Goal: Task Accomplishment & Management: Manage account settings

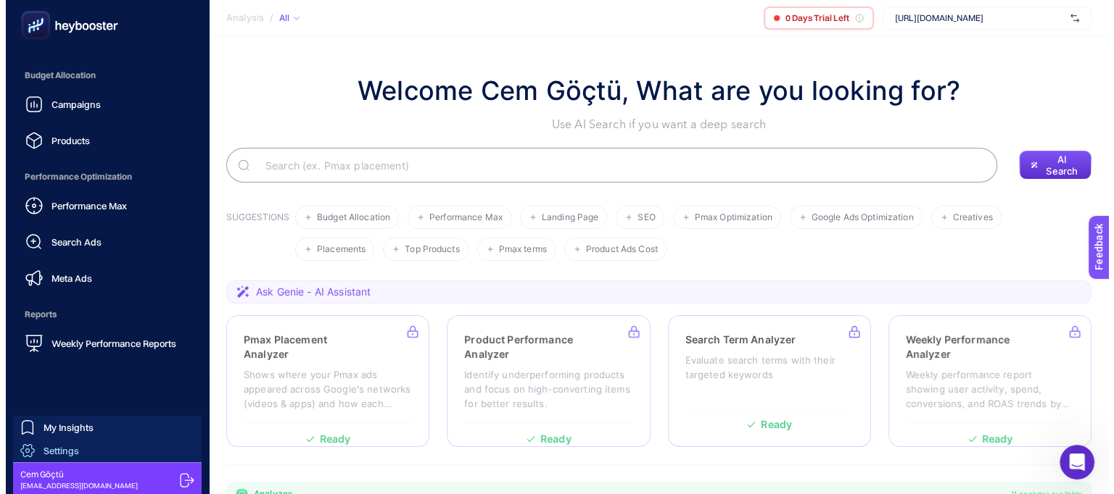
scroll to position [173, 0]
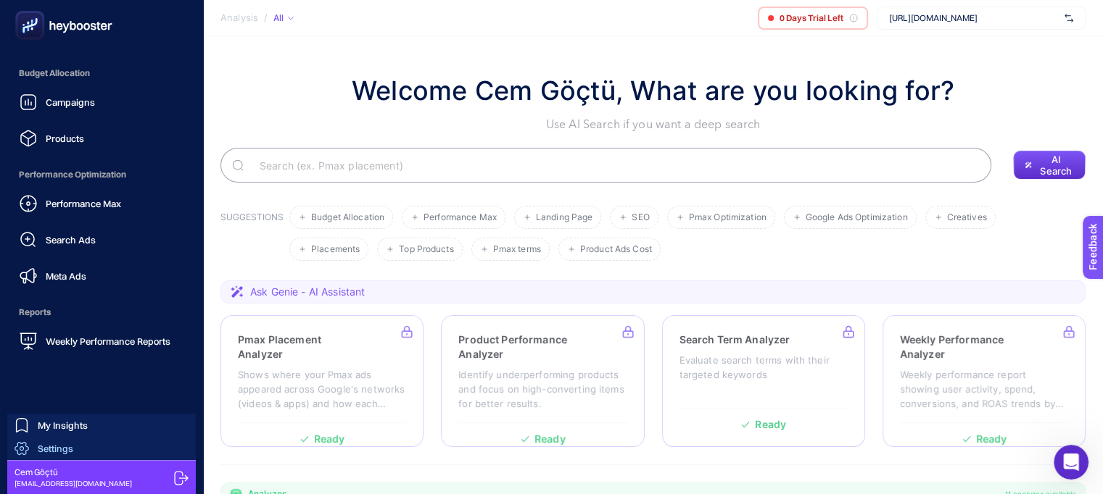
click at [67, 447] on span "Settings" at bounding box center [56, 449] width 36 height 12
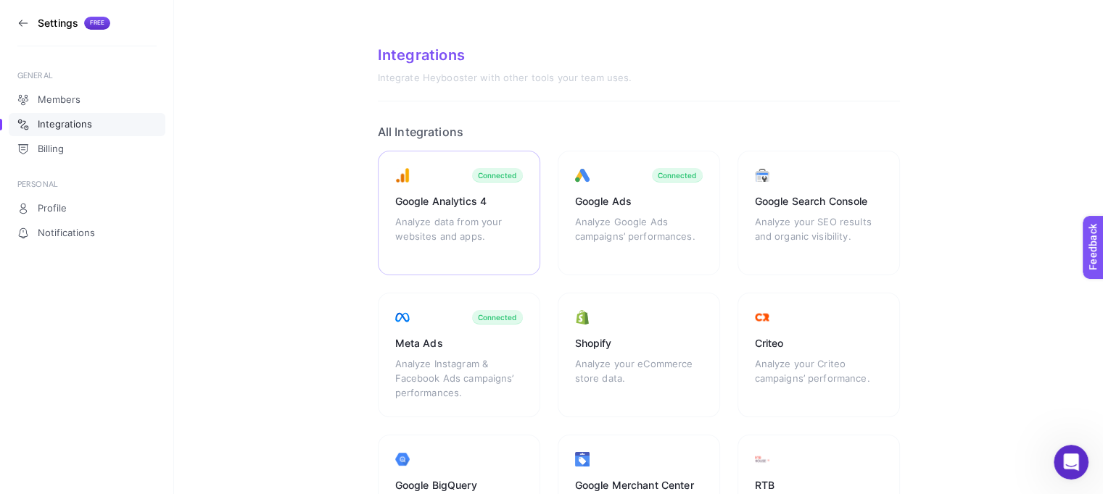
click at [500, 199] on div "Google Analytics 4" at bounding box center [459, 201] width 128 height 15
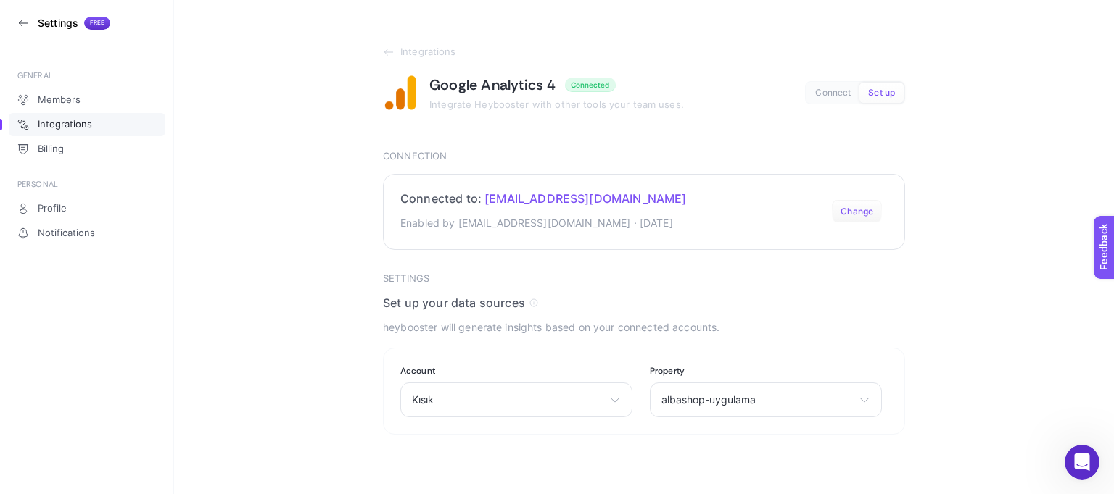
click at [858, 210] on button "Change" at bounding box center [857, 211] width 50 height 23
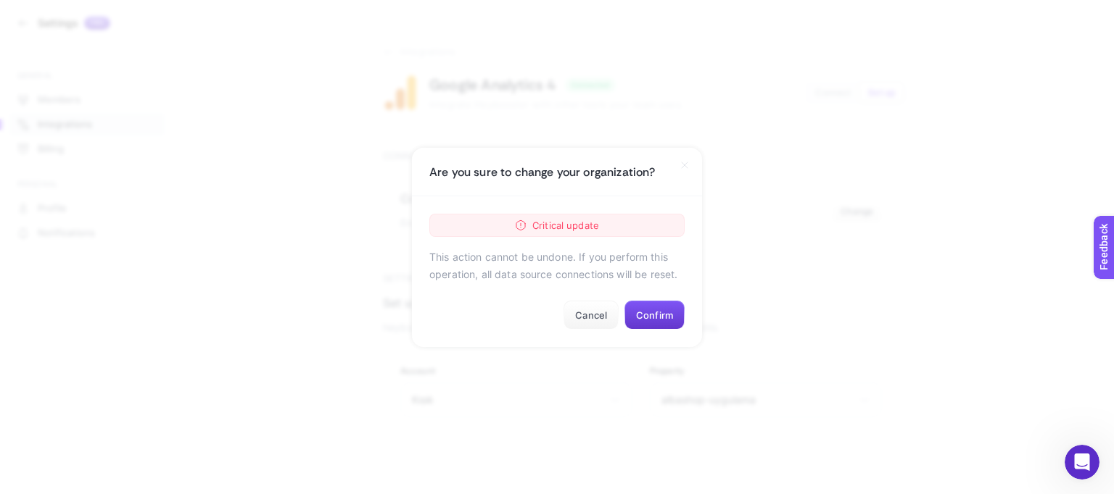
click at [663, 311] on button "Confirm" at bounding box center [654, 315] width 60 height 29
click at [650, 310] on button "Confirm" at bounding box center [654, 315] width 60 height 29
click at [664, 315] on button "Confirm" at bounding box center [654, 315] width 60 height 29
click at [645, 318] on button "Confirm" at bounding box center [654, 315] width 60 height 29
click at [584, 312] on button "Cancel" at bounding box center [590, 315] width 55 height 29
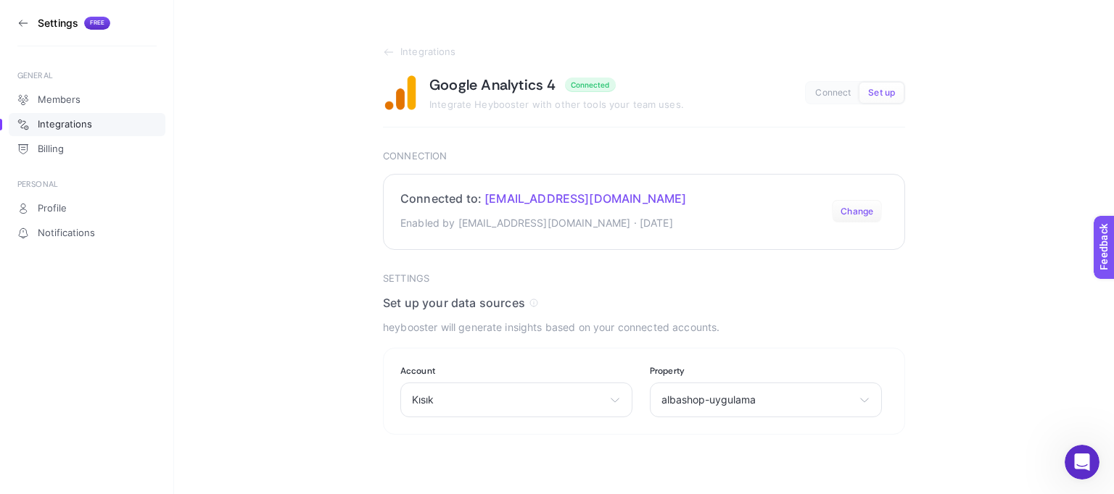
click at [877, 216] on button "Change" at bounding box center [857, 211] width 50 height 23
click at [866, 213] on button "Change" at bounding box center [857, 211] width 50 height 23
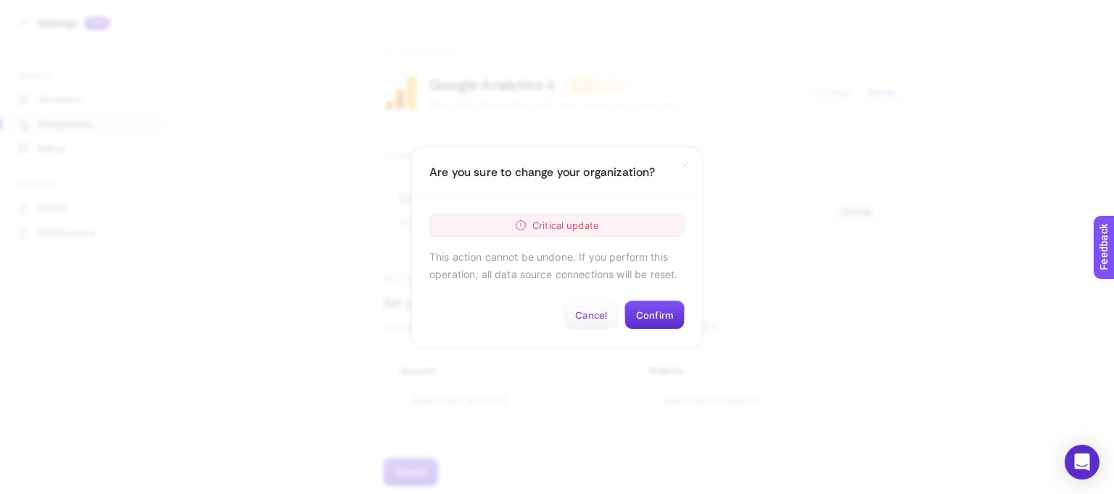
click at [597, 310] on button "Cancel" at bounding box center [590, 315] width 55 height 29
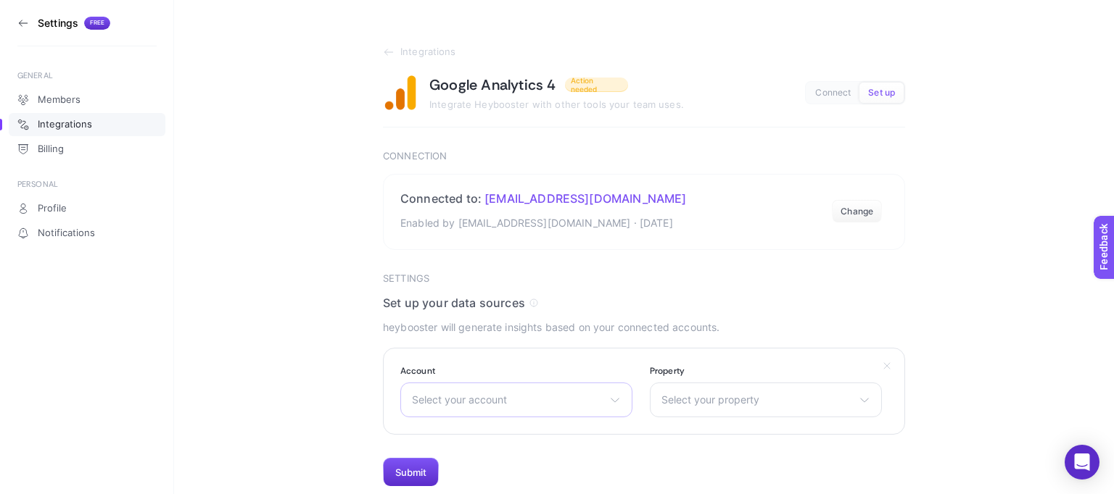
click at [523, 408] on div "Select your account Demo Account Kısık" at bounding box center [516, 400] width 232 height 35
click at [900, 324] on section "Integrations Google Analytics 4 Action needed Integrate Heybooster with other t…" at bounding box center [638, 243] width 929 height 487
click at [842, 92] on span "Connect" at bounding box center [833, 93] width 36 height 11
click at [879, 88] on span "Set up" at bounding box center [881, 93] width 27 height 11
click at [835, 91] on span "Connect" at bounding box center [833, 93] width 36 height 11
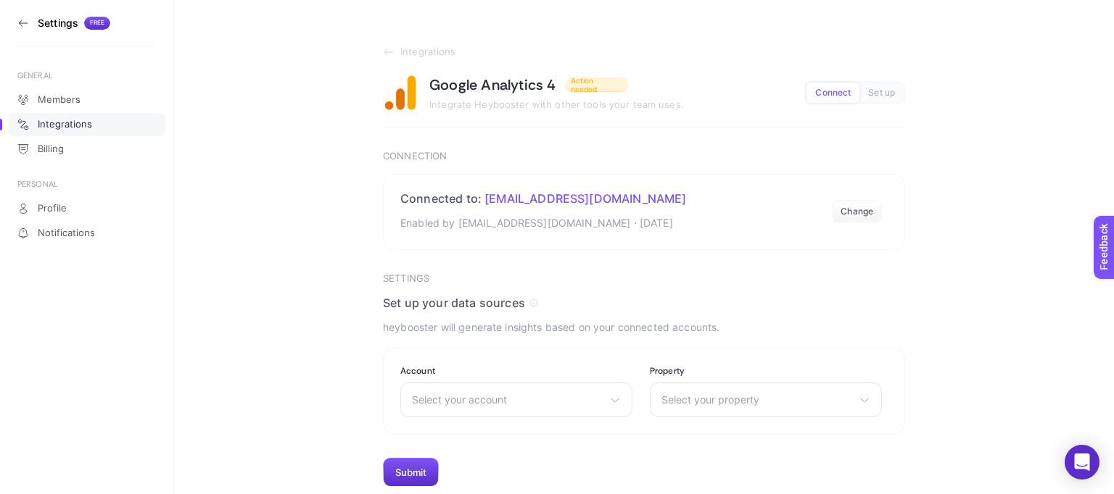
click at [68, 121] on span "Integrations" at bounding box center [65, 125] width 54 height 12
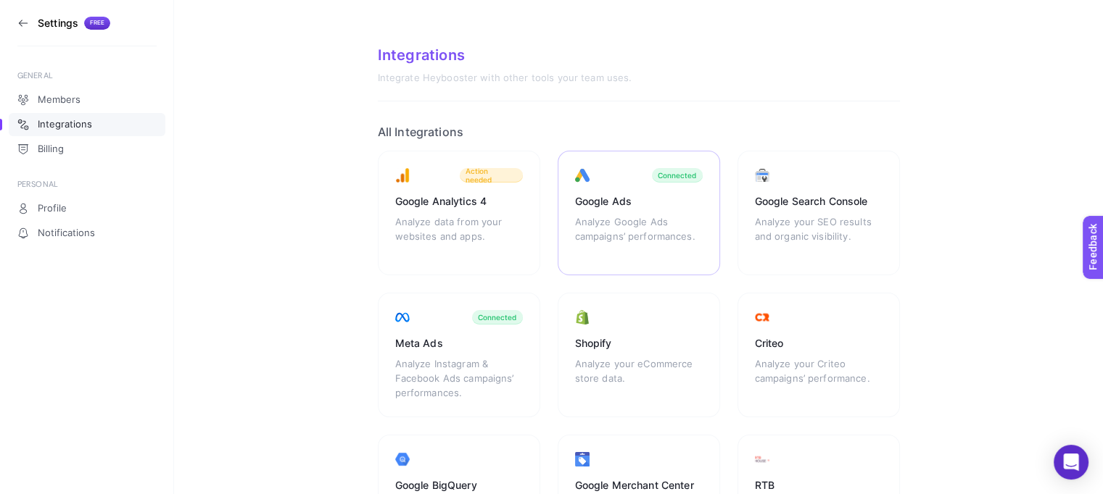
click at [659, 196] on div "Google Ads" at bounding box center [639, 201] width 128 height 15
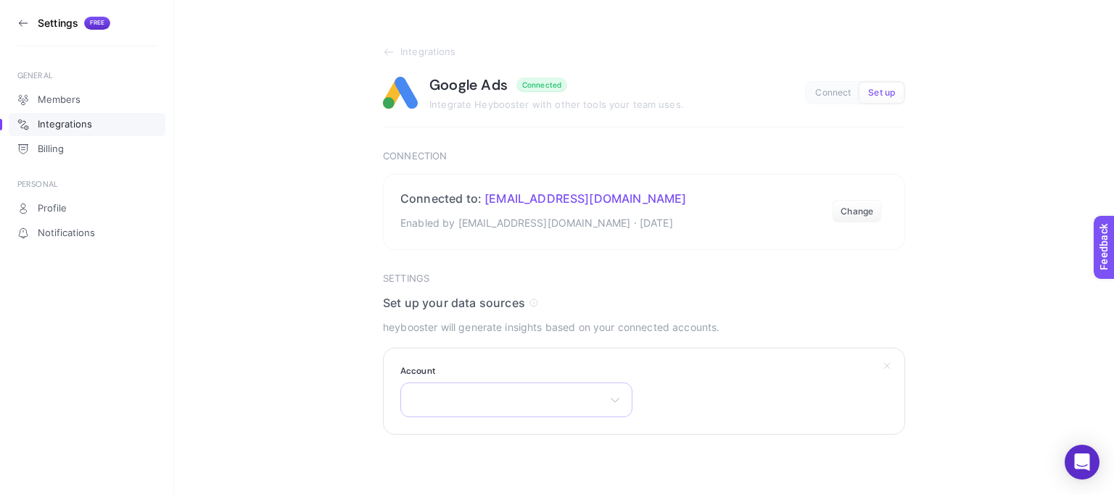
click at [460, 397] on div "There are no matching options available." at bounding box center [516, 400] width 232 height 35
click at [844, 211] on button "Change" at bounding box center [852, 211] width 50 height 23
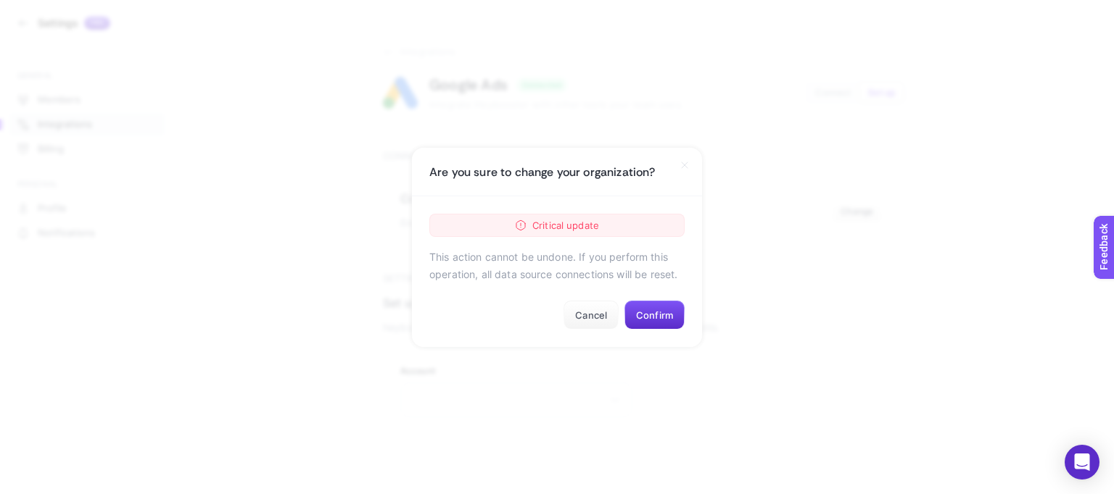
click at [581, 225] on span "Critical update" at bounding box center [565, 225] width 67 height 17
click at [594, 312] on button "Cancel" at bounding box center [590, 315] width 55 height 29
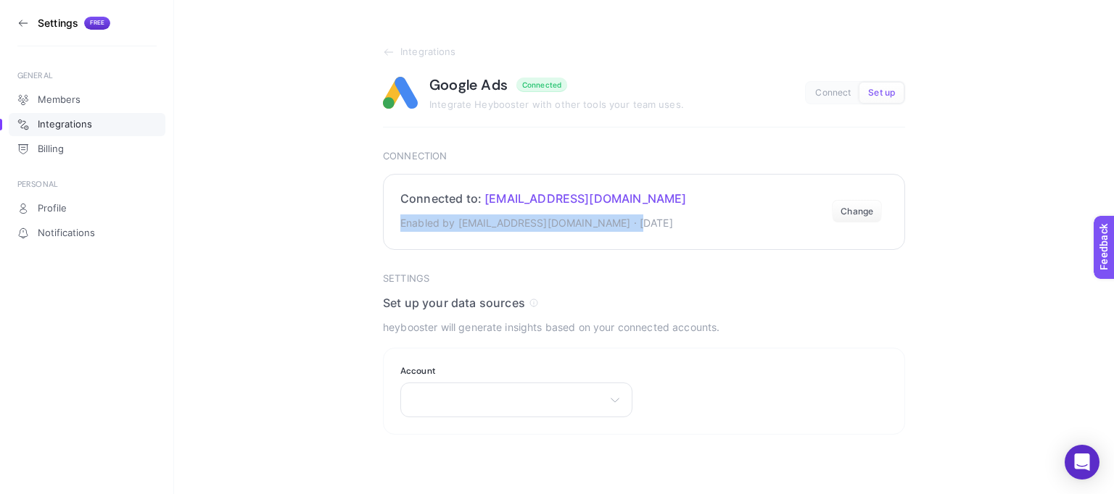
drag, startPoint x: 394, startPoint y: 215, endPoint x: 621, endPoint y: 234, distance: 227.0
click at [620, 234] on section "Connected to: [EMAIL_ADDRESS][DOMAIN_NAME] Enabled by [EMAIL_ADDRESS][DOMAIN_NA…" at bounding box center [644, 212] width 522 height 76
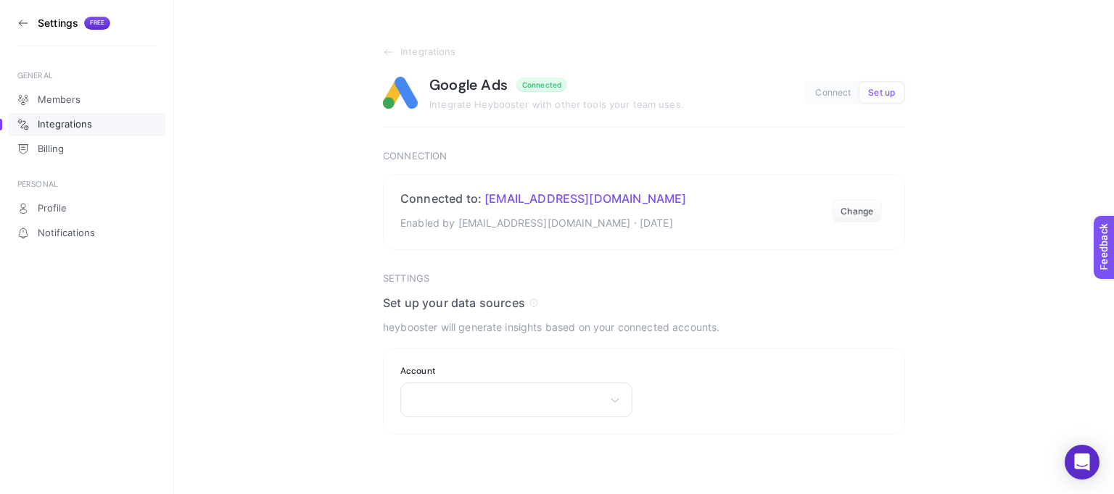
click at [767, 266] on article "Integrations Google Ads Connected Integrate Heybooster with other tools your te…" at bounding box center [644, 240] width 522 height 389
click at [626, 404] on div "There are no matching options available." at bounding box center [516, 400] width 232 height 35
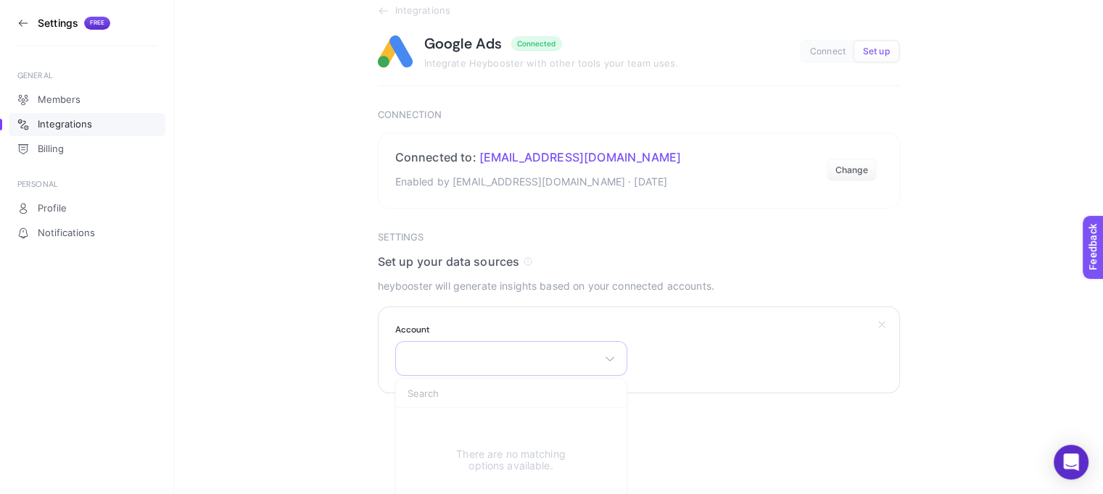
scroll to position [59, 0]
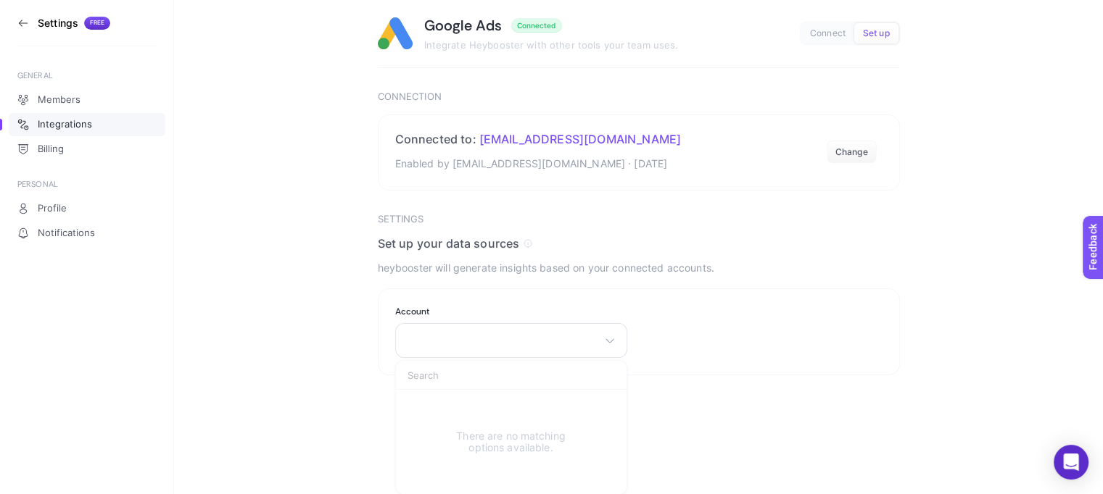
click at [63, 127] on span "Integrations" at bounding box center [65, 125] width 54 height 12
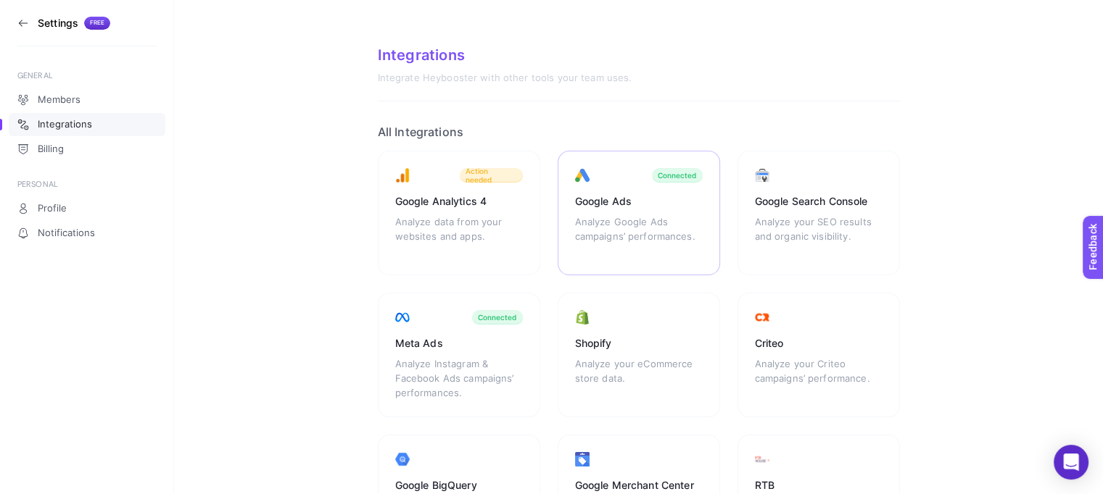
click at [737, 185] on div "Google Ads Analyze Google Ads campaigns’ performances. Connected" at bounding box center [818, 213] width 162 height 125
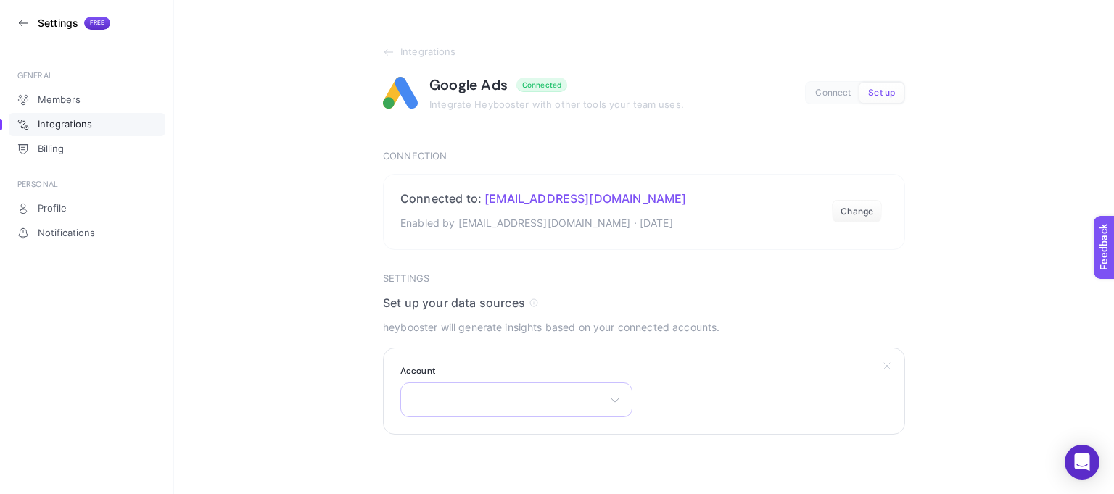
click at [552, 401] on div "There are no matching options available." at bounding box center [516, 400] width 232 height 35
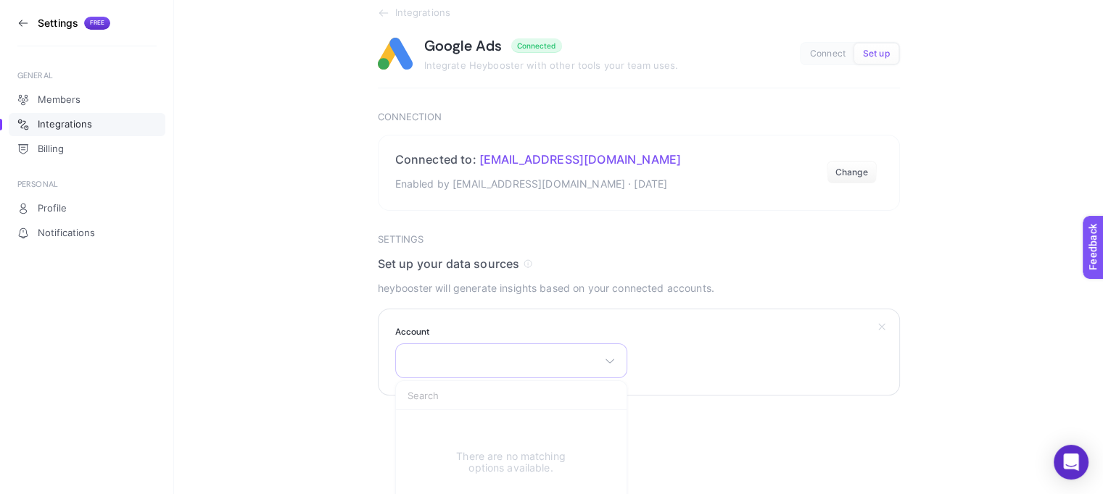
scroll to position [59, 0]
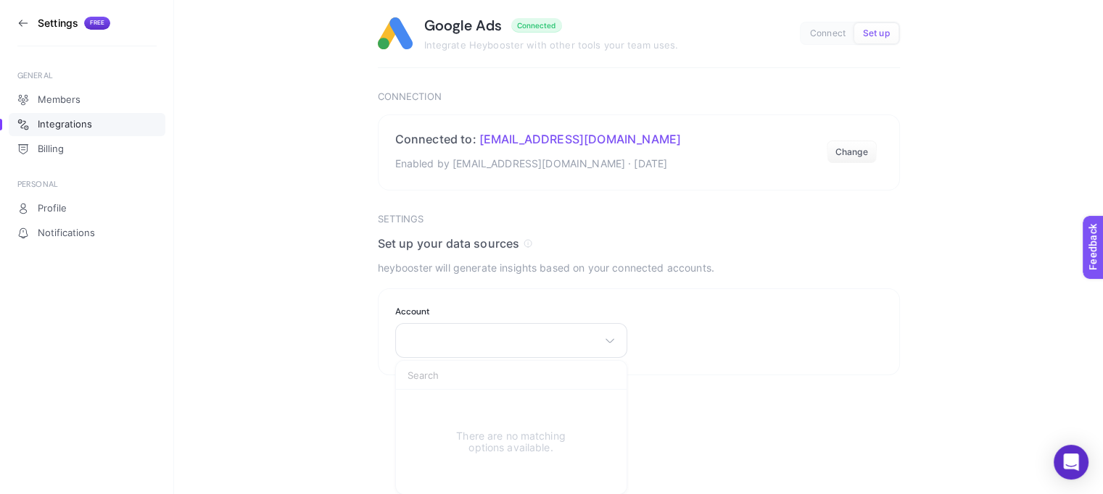
click at [315, 357] on section "Integrations Google Ads Connected Integrate Heybooster with other tools your te…" at bounding box center [638, 158] width 929 height 435
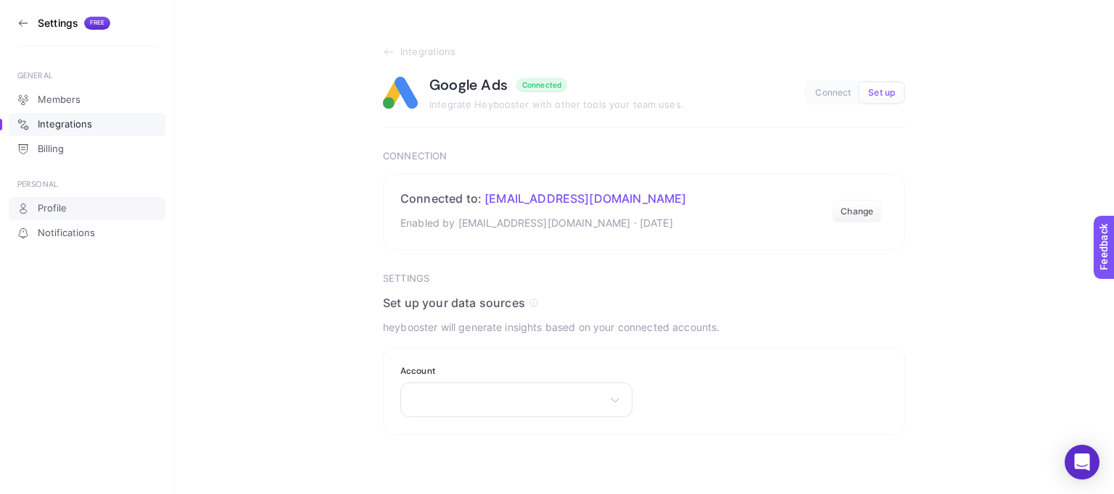
click at [51, 211] on span "Profile" at bounding box center [52, 209] width 29 height 12
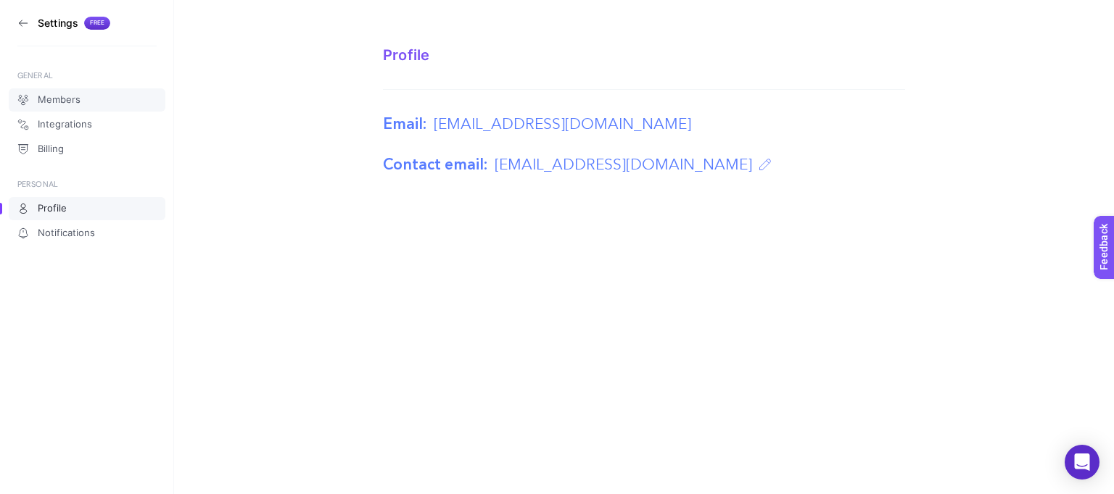
click at [41, 101] on span "Members" at bounding box center [59, 100] width 43 height 12
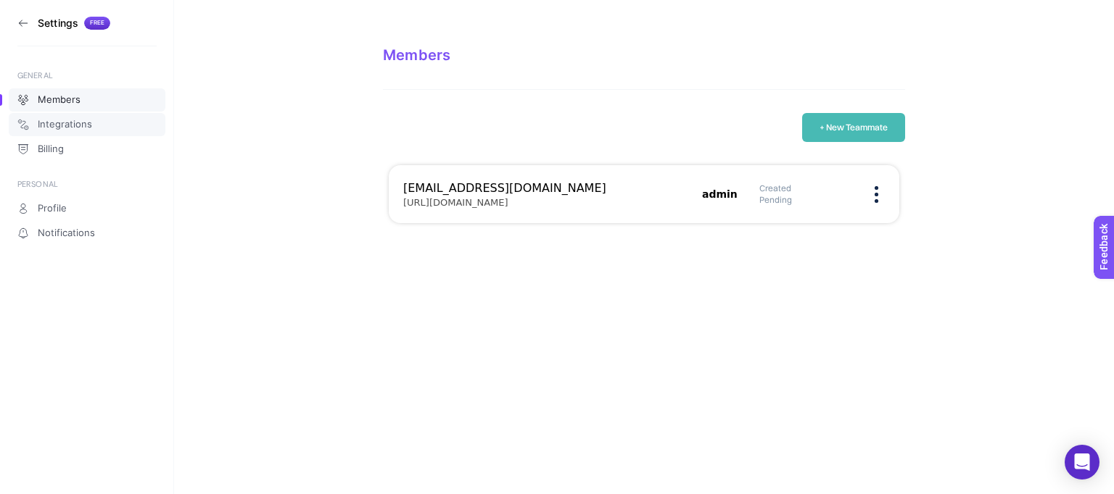
click at [44, 122] on span "Integrations" at bounding box center [65, 125] width 54 height 12
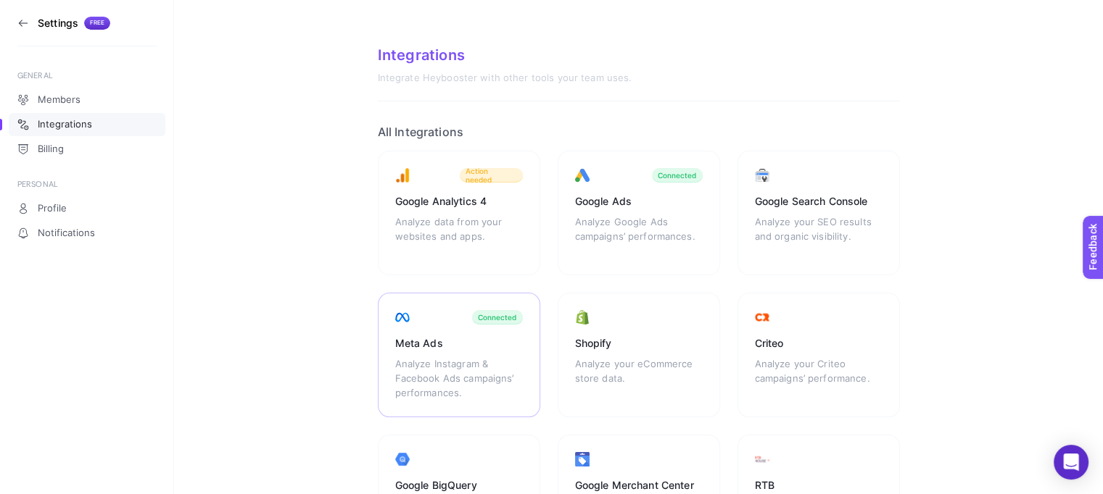
click at [451, 347] on div "Meta Ads" at bounding box center [459, 343] width 128 height 15
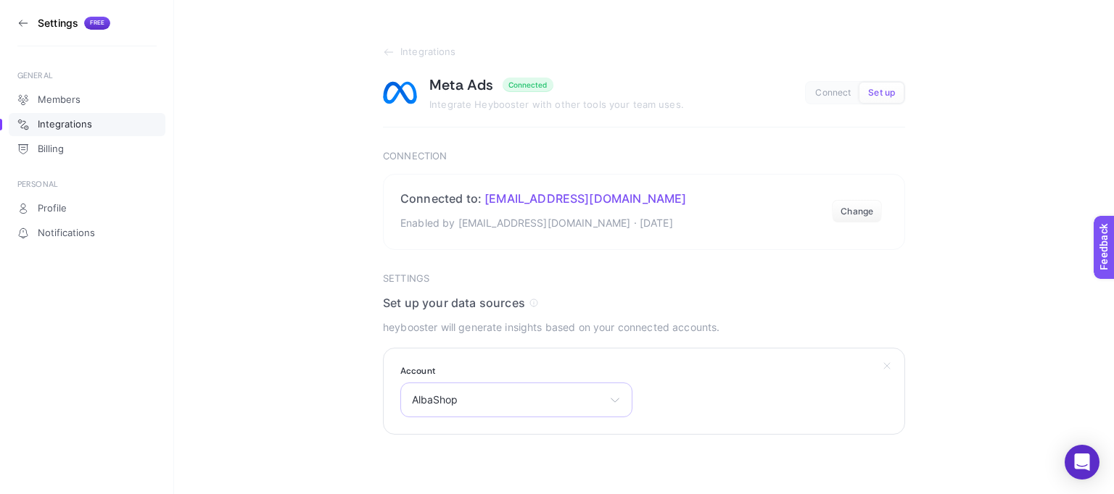
click at [508, 394] on span "AlbaShop" at bounding box center [507, 400] width 191 height 12
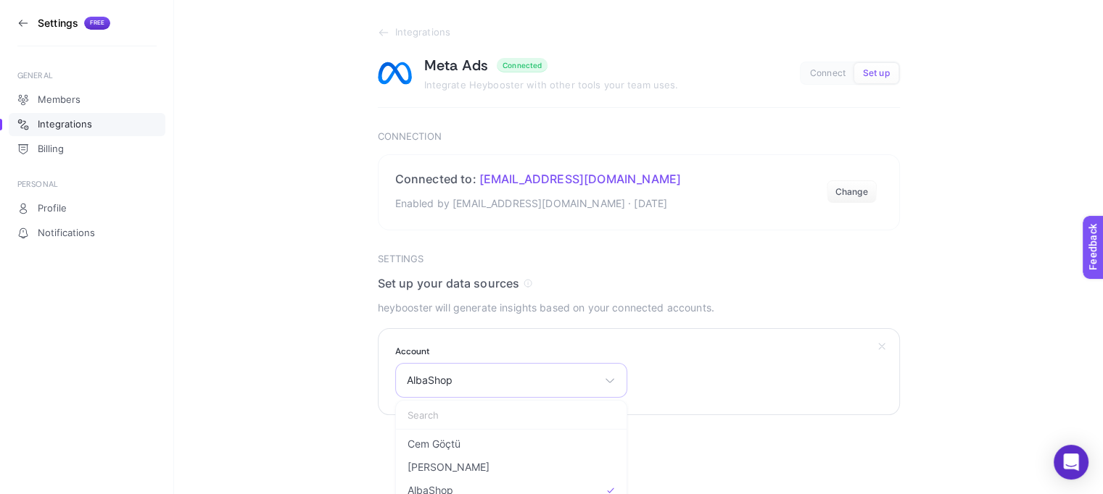
scroll to position [30, 0]
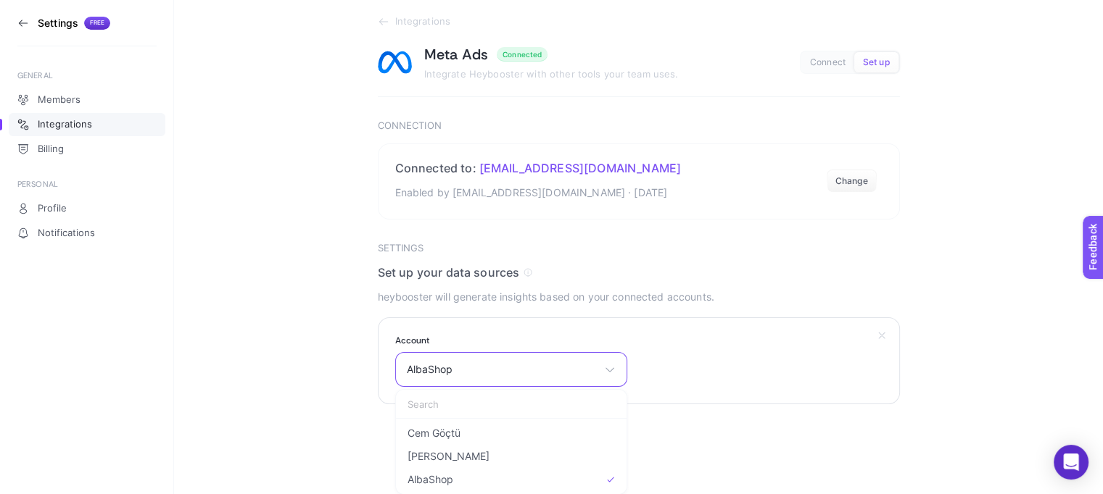
click at [439, 405] on input "text" at bounding box center [511, 404] width 231 height 29
drag, startPoint x: 287, startPoint y: 311, endPoint x: 270, endPoint y: 378, distance: 68.9
click at [287, 312] on section "Integrations Meta Ads Connected Integrate Heybooster with other tools your team…" at bounding box center [638, 187] width 929 height 435
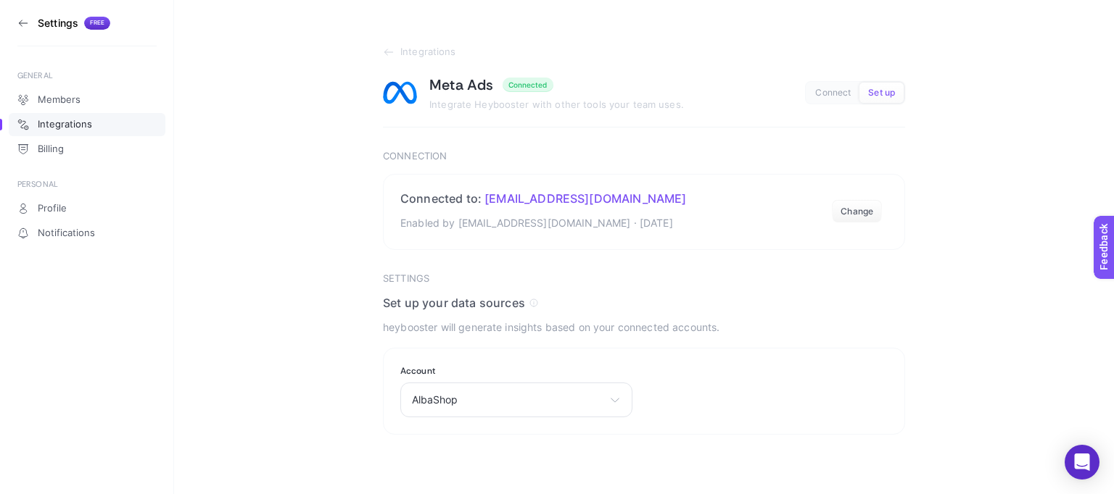
click at [32, 25] on section "Settings Free" at bounding box center [86, 23] width 139 height 46
click at [23, 20] on icon at bounding box center [23, 23] width 12 height 12
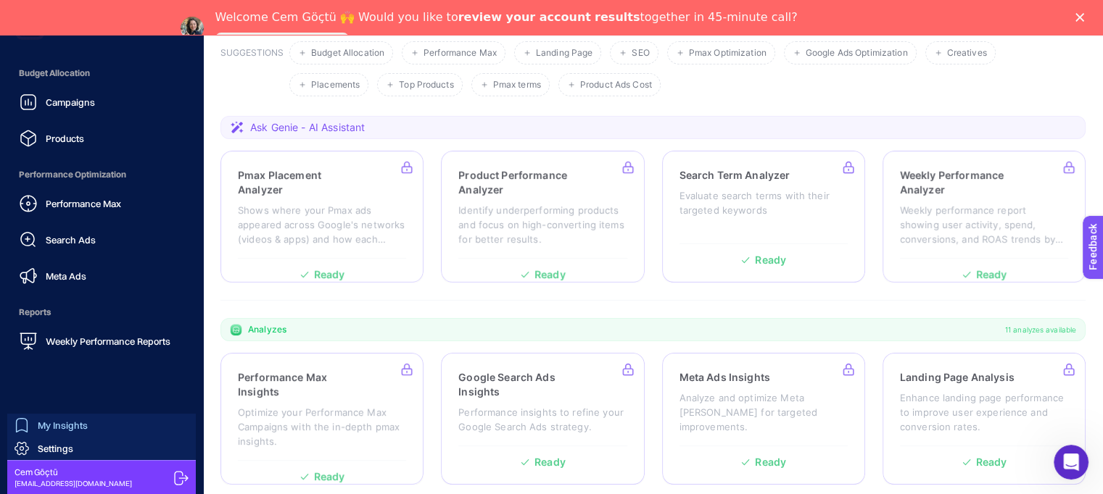
scroll to position [290, 0]
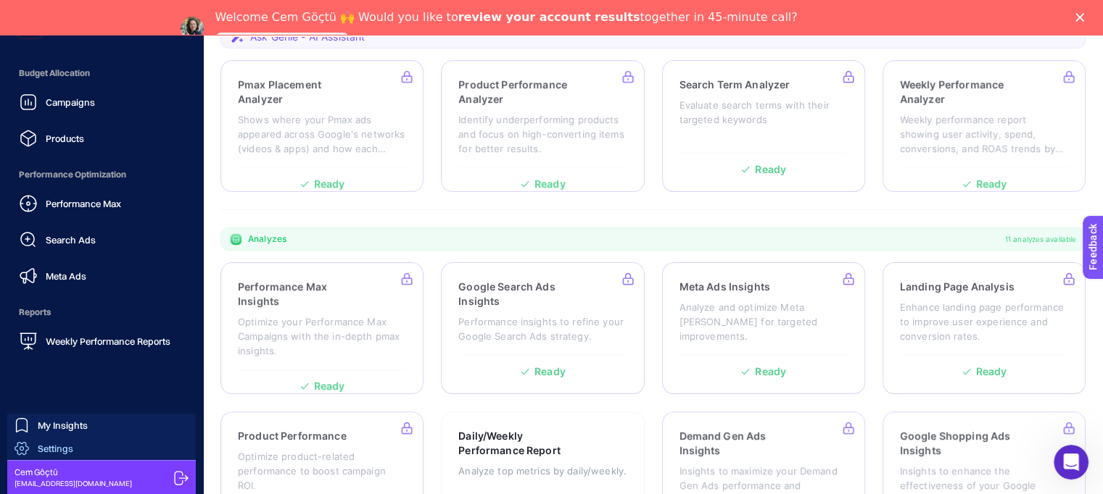
click at [80, 447] on link "Settings" at bounding box center [101, 448] width 189 height 23
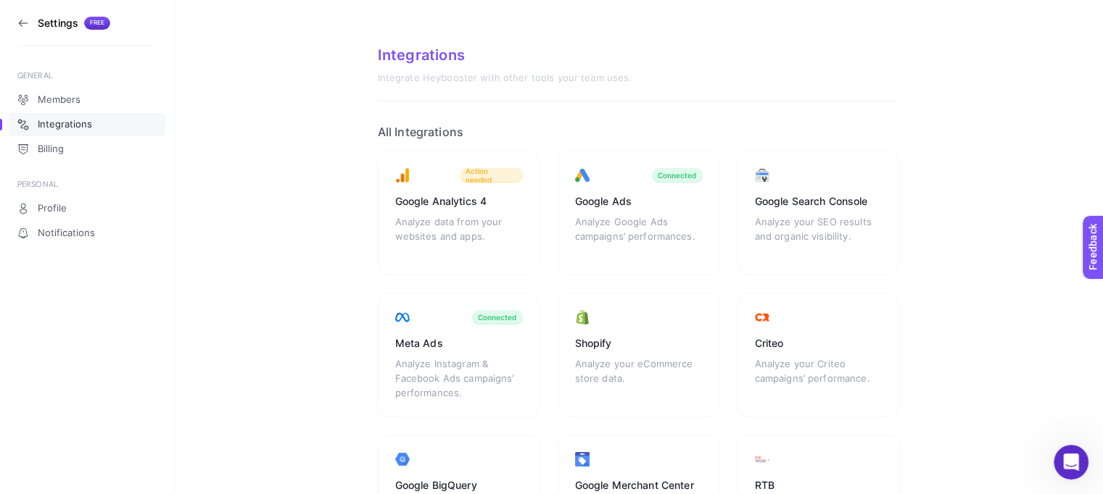
click at [17, 21] on aside "Settings Free GENERAL Members Integrations Billing PERSONAL Profile Notificatio…" at bounding box center [87, 247] width 174 height 494
click at [25, 25] on icon at bounding box center [23, 23] width 12 height 12
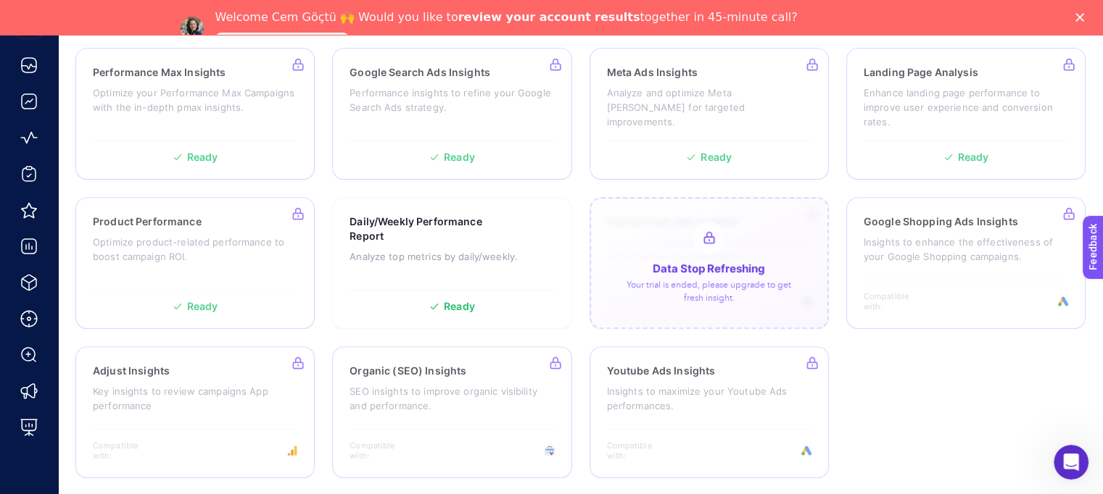
scroll to position [505, 0]
